Goal: Find contact information: Find contact information

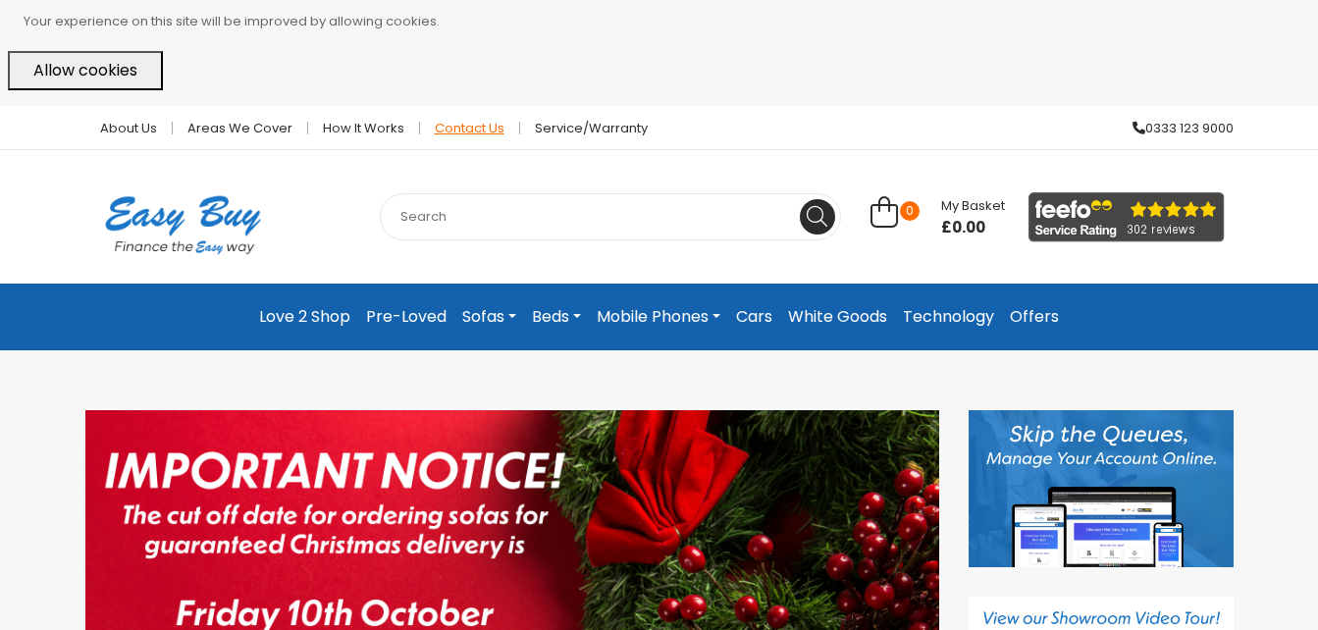
click at [472, 130] on link "Contact Us" at bounding box center [470, 128] width 100 height 13
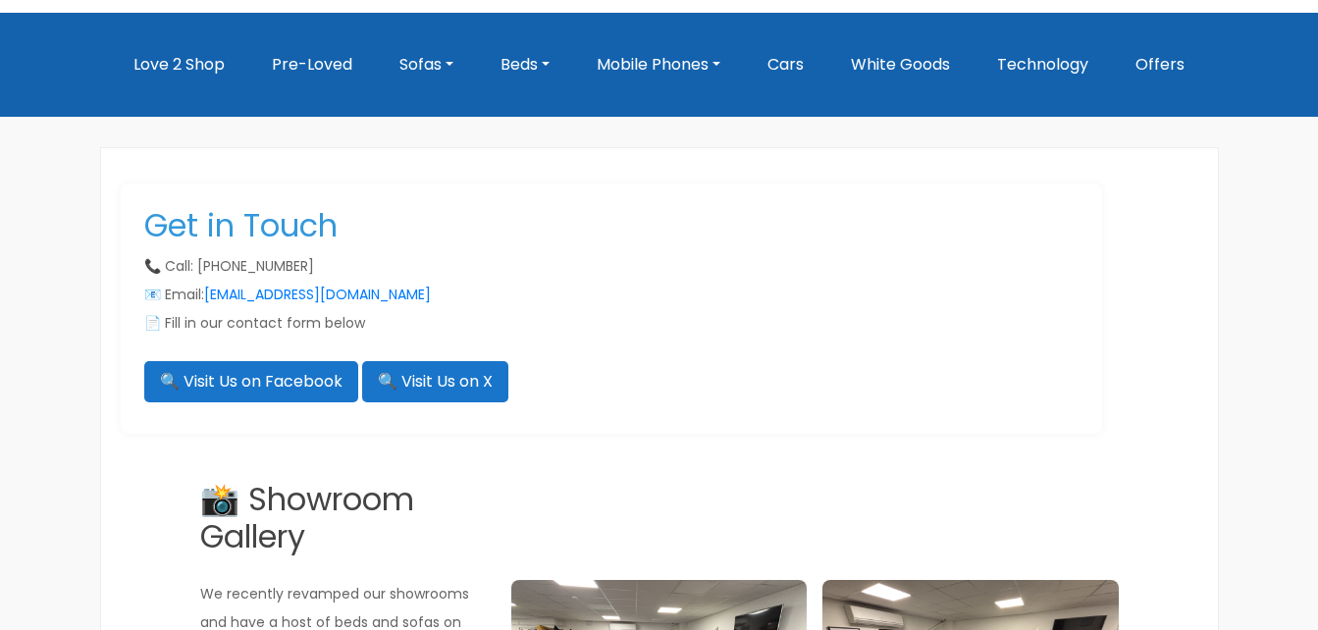
scroll to position [294, 0]
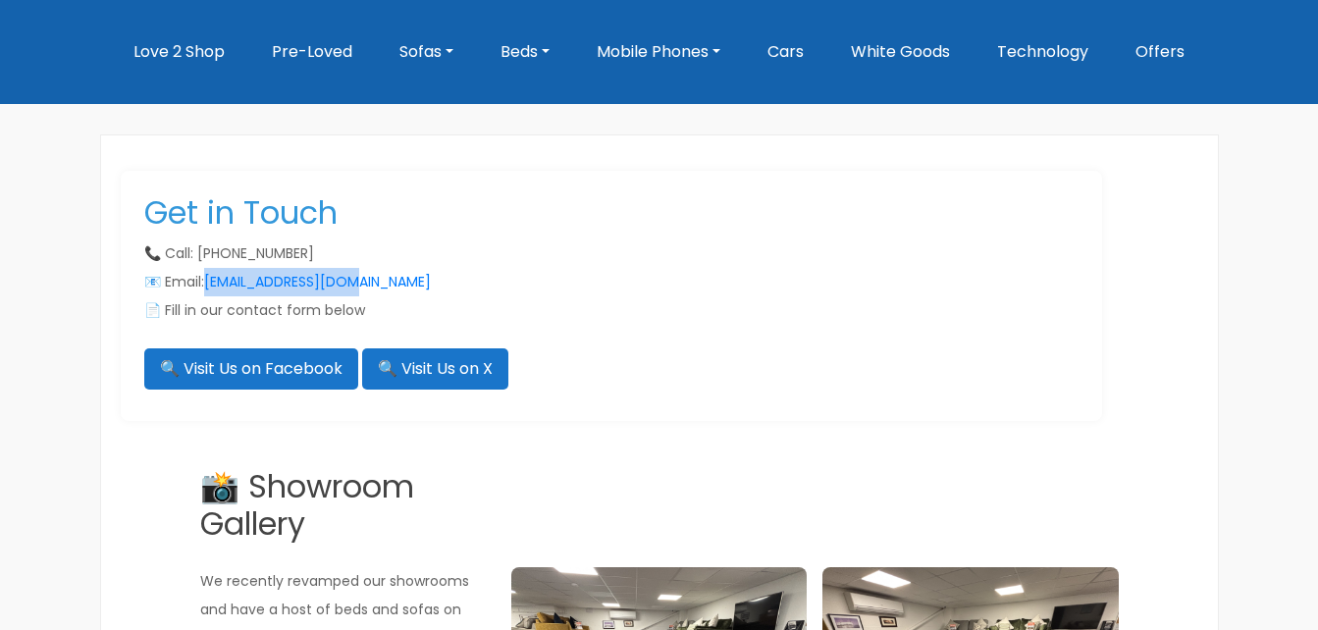
drag, startPoint x: 395, startPoint y: 272, endPoint x: 209, endPoint y: 269, distance: 185.5
click at [209, 269] on p "📞 Call: [PHONE_NUMBER] 📧 Email: [EMAIL_ADDRESS][DOMAIN_NAME] 📄 Fill in our cont…" at bounding box center [611, 281] width 934 height 85
drag, startPoint x: 209, startPoint y: 269, endPoint x: 262, endPoint y: 288, distance: 56.2
copy link "[EMAIL_ADDRESS][DOMAIN_NAME]"
